Goal: Information Seeking & Learning: Understand process/instructions

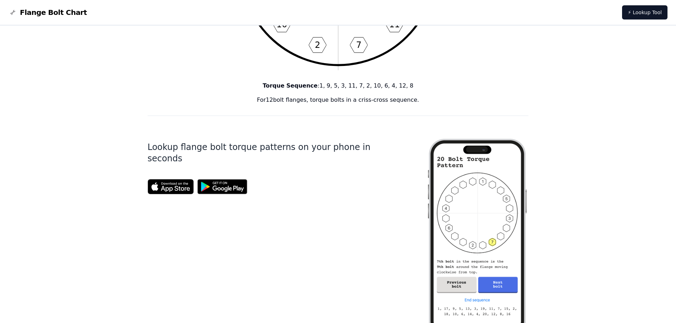
scroll to position [198, 0]
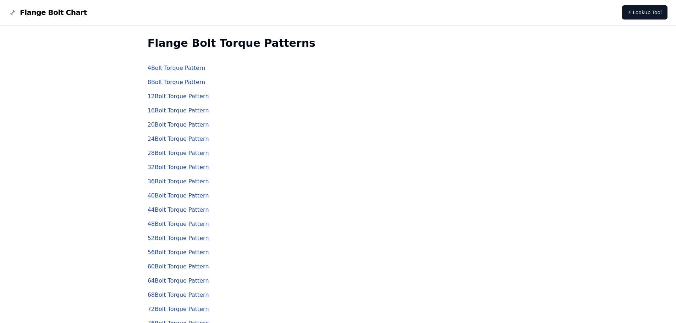
click at [185, 97] on link "12 Bolt Torque Pattern" at bounding box center [178, 96] width 61 height 7
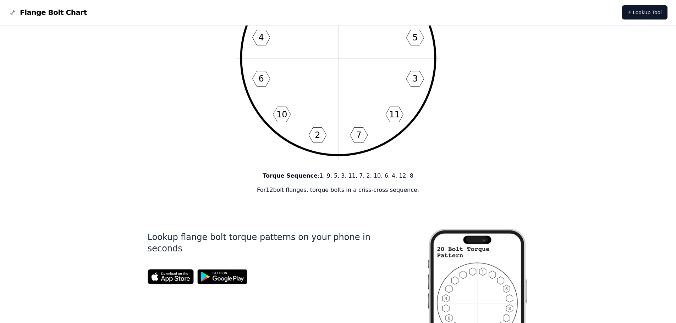
drag, startPoint x: 308, startPoint y: 192, endPoint x: 301, endPoint y: 201, distance: 11.1
click at [308, 191] on p "For 12 bolt flanges, torque bolts in a criss-cross sequence." at bounding box center [338, 190] width 381 height 9
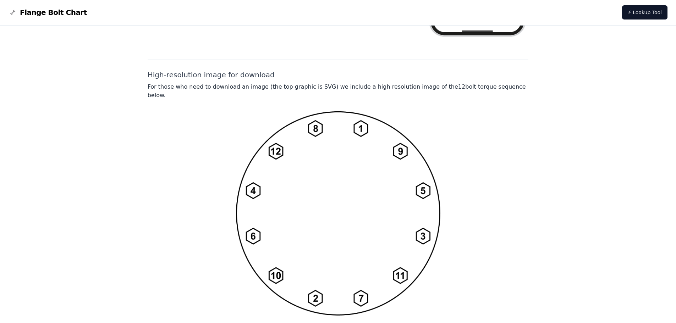
click at [310, 186] on img at bounding box center [338, 213] width 204 height 205
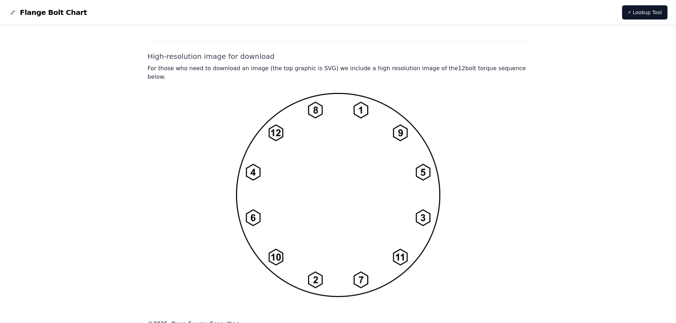
scroll to position [518, 0]
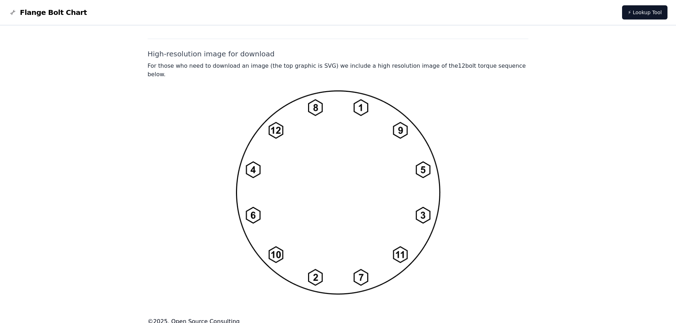
click at [255, 164] on img at bounding box center [338, 192] width 204 height 205
click at [274, 120] on img at bounding box center [338, 192] width 204 height 205
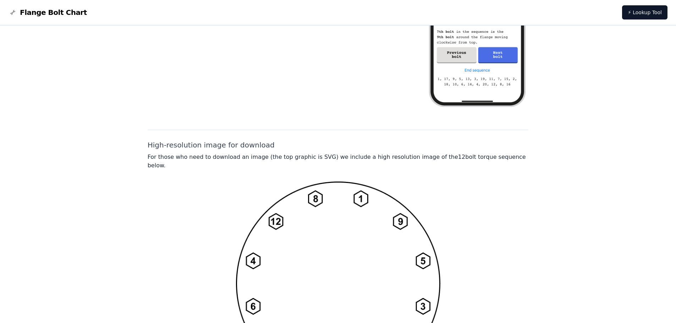
scroll to position [411, 0]
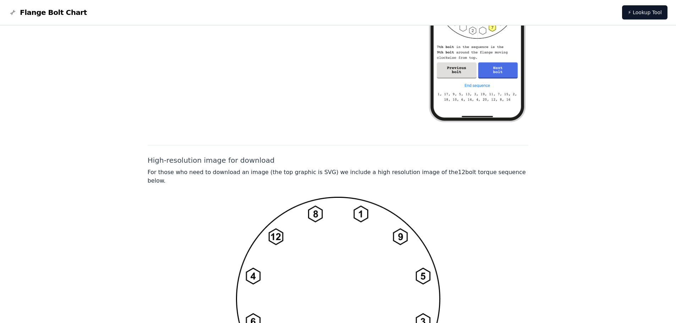
drag, startPoint x: 286, startPoint y: 143, endPoint x: 286, endPoint y: 137, distance: 6.0
